Goal: Transaction & Acquisition: Purchase product/service

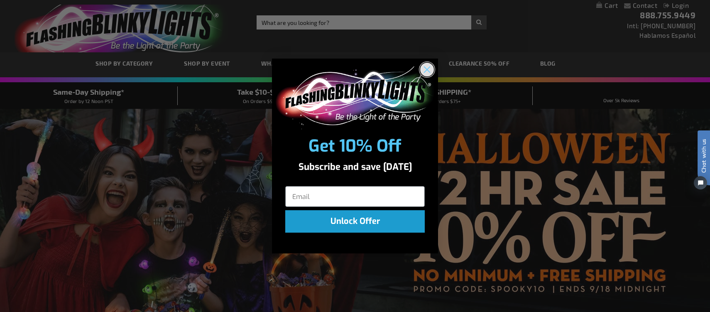
click at [430, 69] on circle "Close dialog" at bounding box center [427, 70] width 14 height 14
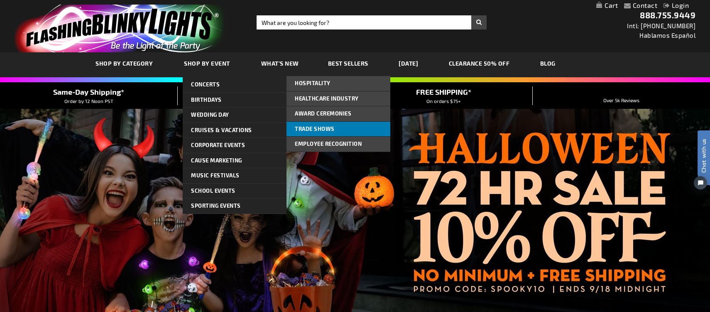
click at [316, 125] on span "Trade Shows" at bounding box center [315, 128] width 40 height 7
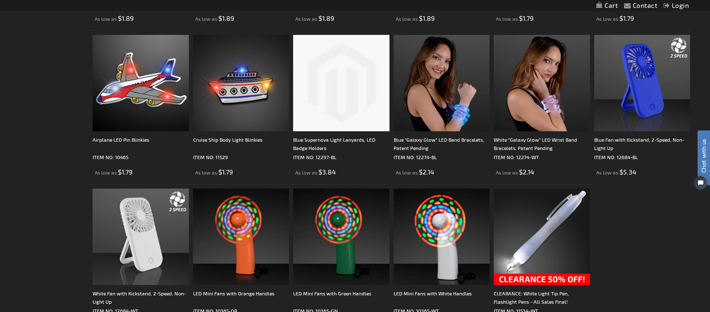
scroll to position [911, 0]
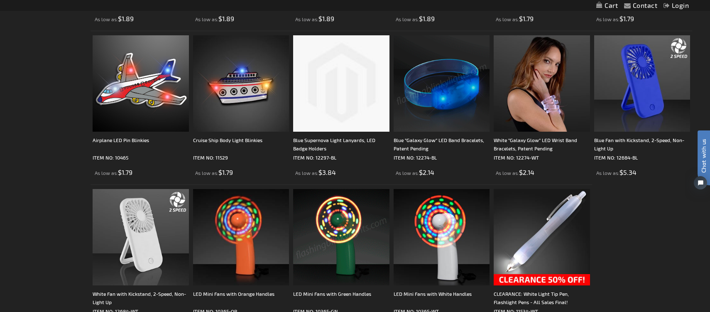
click at [437, 106] on img at bounding box center [442, 83] width 96 height 96
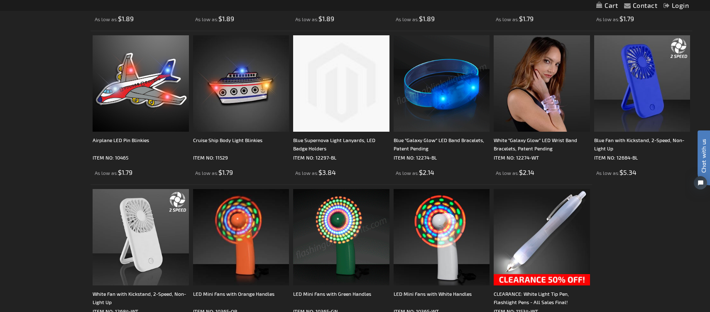
click at [447, 96] on img at bounding box center [442, 83] width 96 height 96
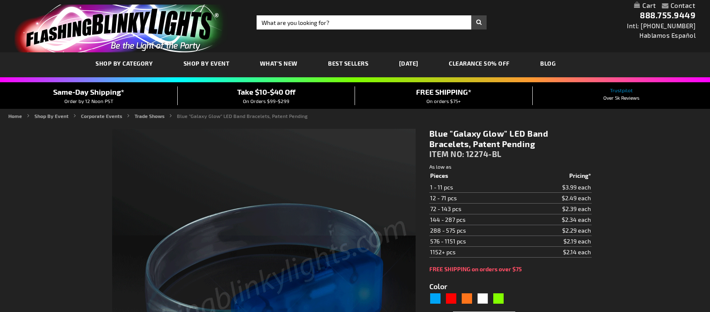
type input "5629"
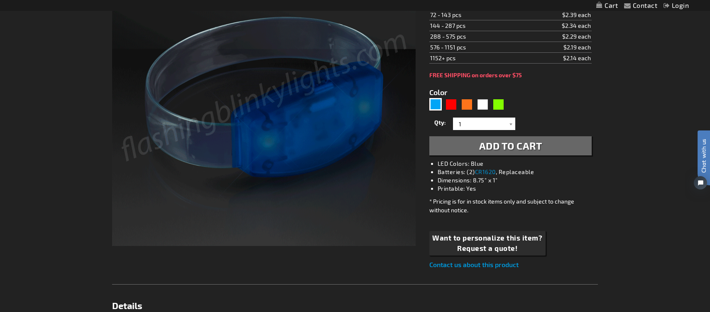
scroll to position [188, 0]
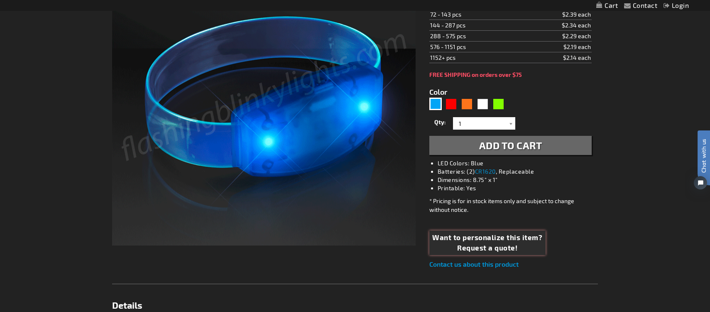
click at [490, 241] on span "Want to personalize this item?" at bounding box center [487, 237] width 110 height 11
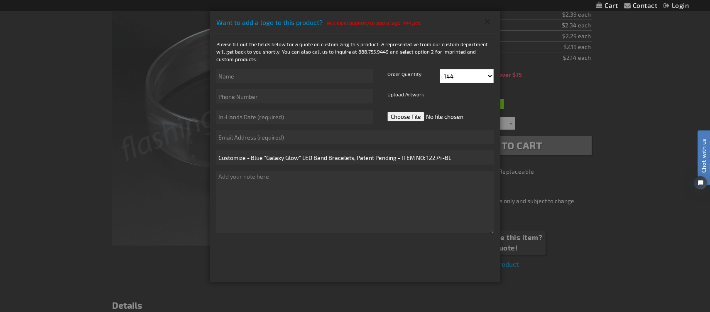
click at [485, 20] on button "Close" at bounding box center [488, 21] width 14 height 13
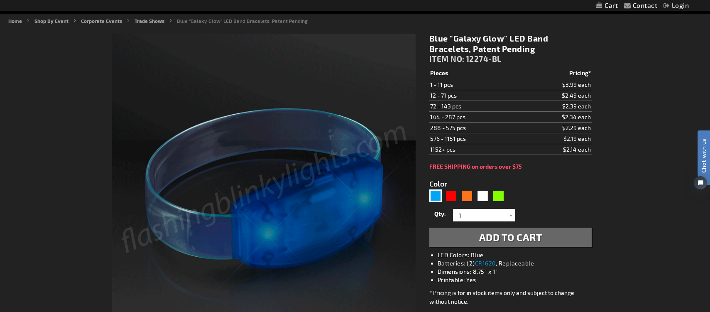
scroll to position [0, 0]
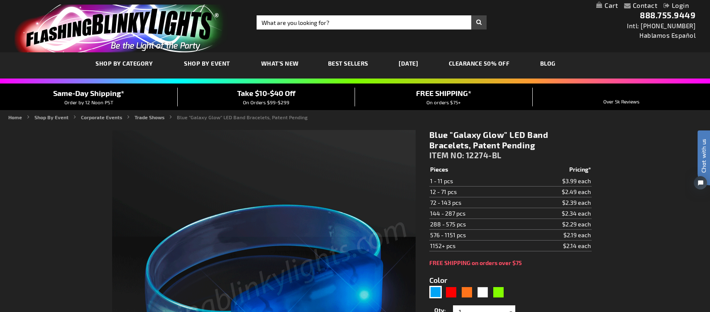
click at [408, 60] on link "[DATE]" at bounding box center [408, 63] width 32 height 28
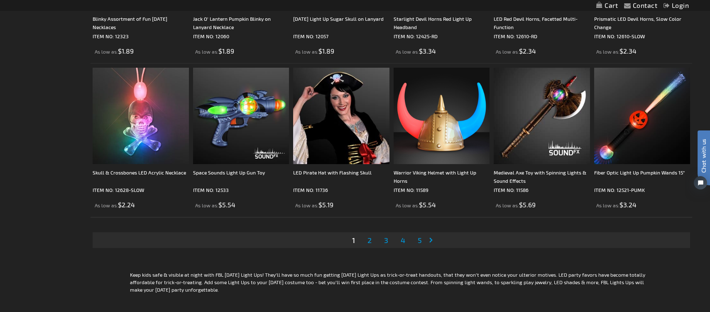
scroll to position [1593, 0]
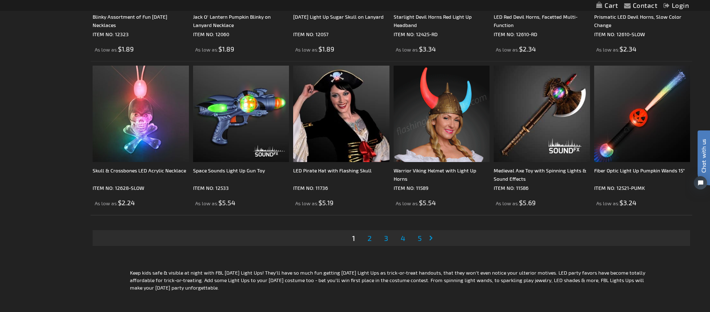
click at [371, 245] on li "Page 2" at bounding box center [370, 238] width 16 height 16
click at [370, 239] on span "2" at bounding box center [370, 237] width 4 height 9
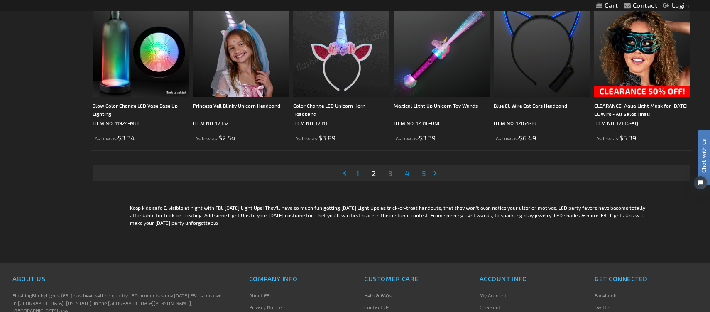
scroll to position [1659, 0]
click at [393, 175] on link "Page 3" at bounding box center [390, 173] width 7 height 12
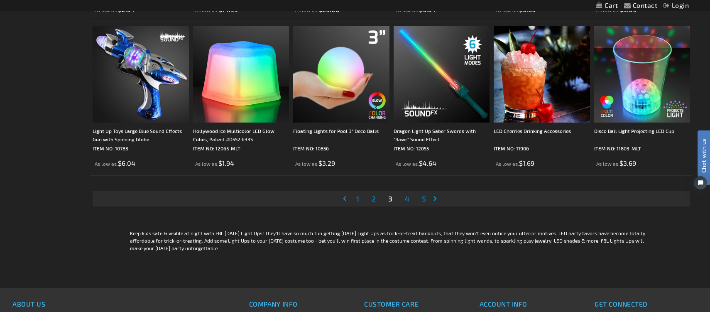
scroll to position [1633, 0]
click at [407, 199] on span "4" at bounding box center [407, 198] width 5 height 9
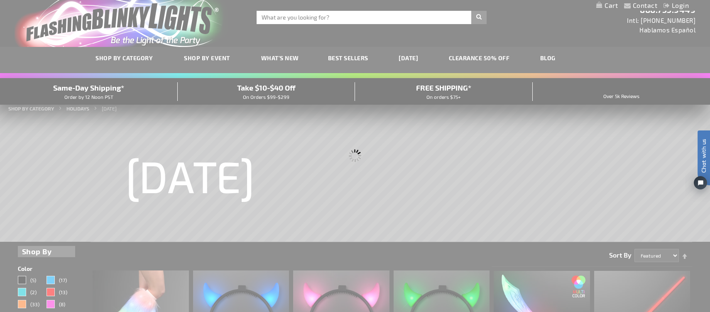
scroll to position [0, 0]
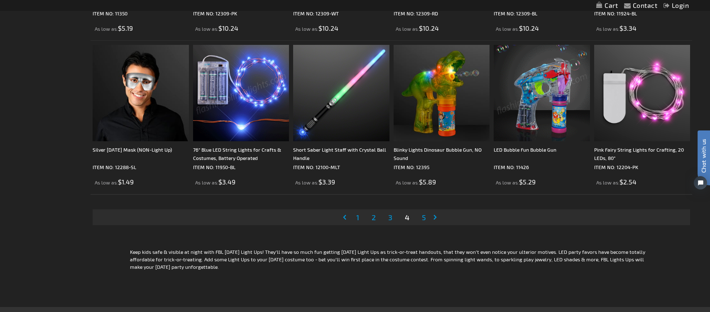
scroll to position [1616, 0]
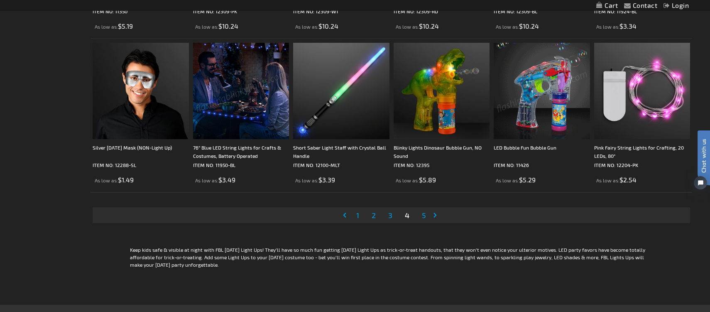
click at [426, 211] on link "Page 5" at bounding box center [423, 215] width 7 height 12
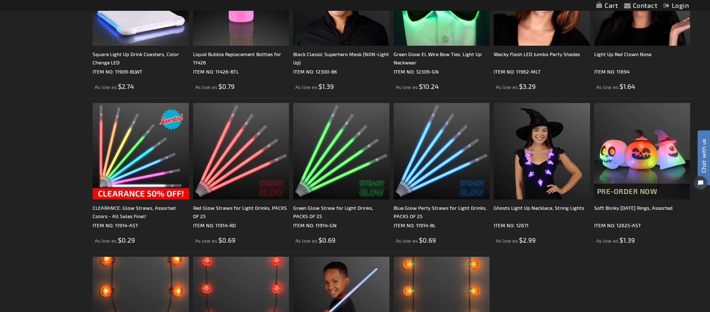
scroll to position [789, 0]
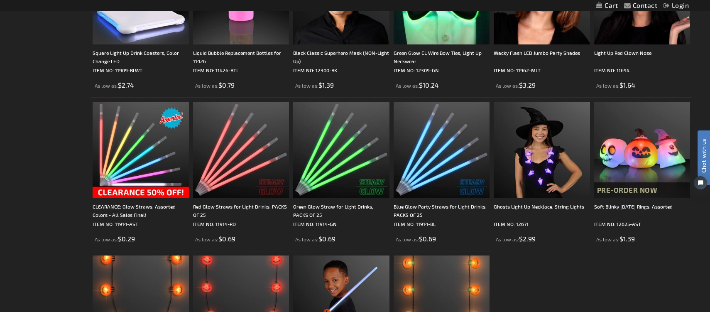
click at [426, 211] on div "Blue Glow Party Straws for Light Drinks, PACKS OF 25" at bounding box center [442, 210] width 96 height 17
